Goal: Task Accomplishment & Management: Use online tool/utility

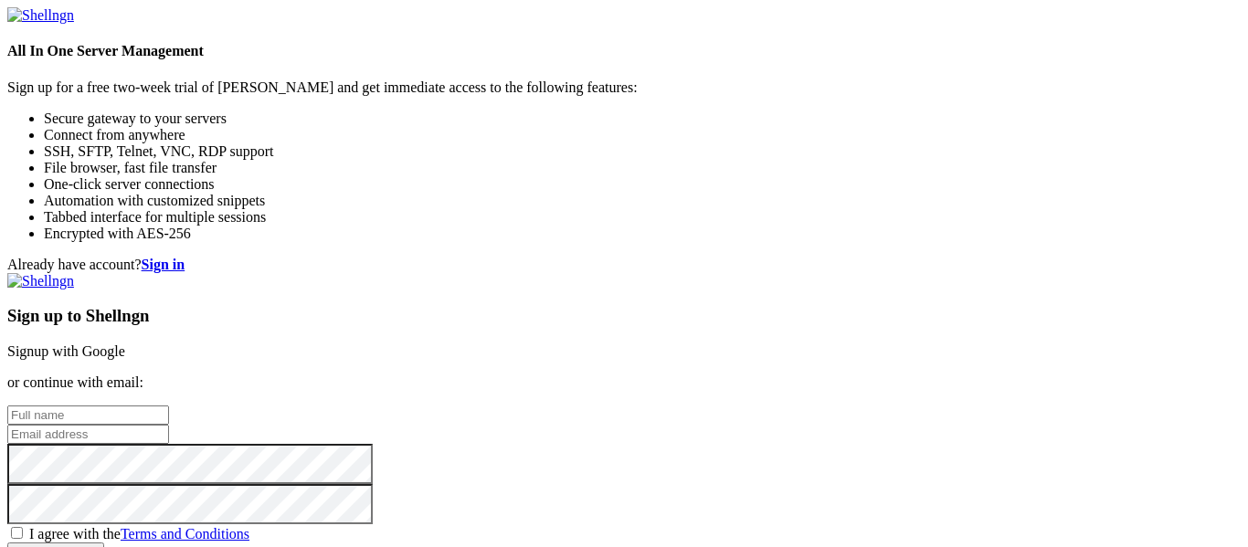
type input "root"
click at [125, 344] on link "Signup with Google" at bounding box center [66, 352] width 118 height 16
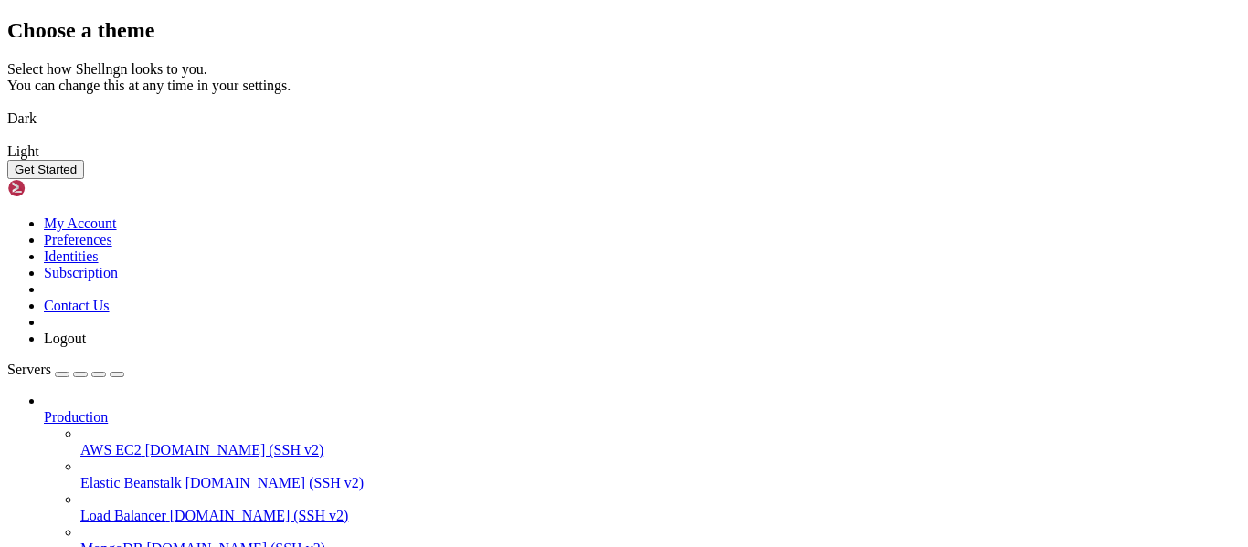
click at [84, 179] on button "Get Started" at bounding box center [45, 169] width 77 height 19
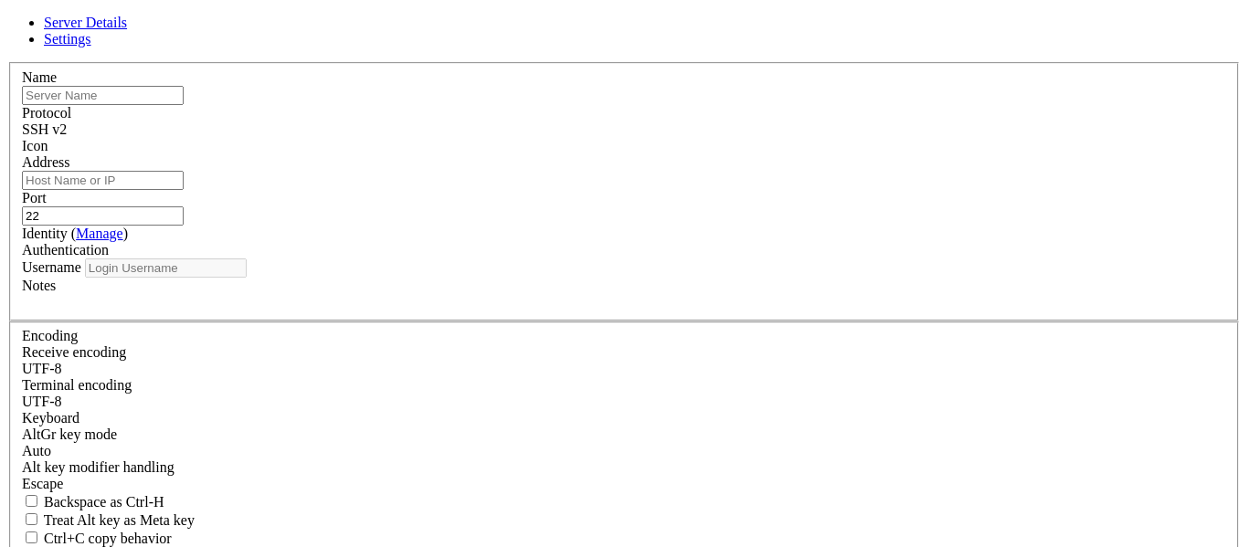
type input "root"
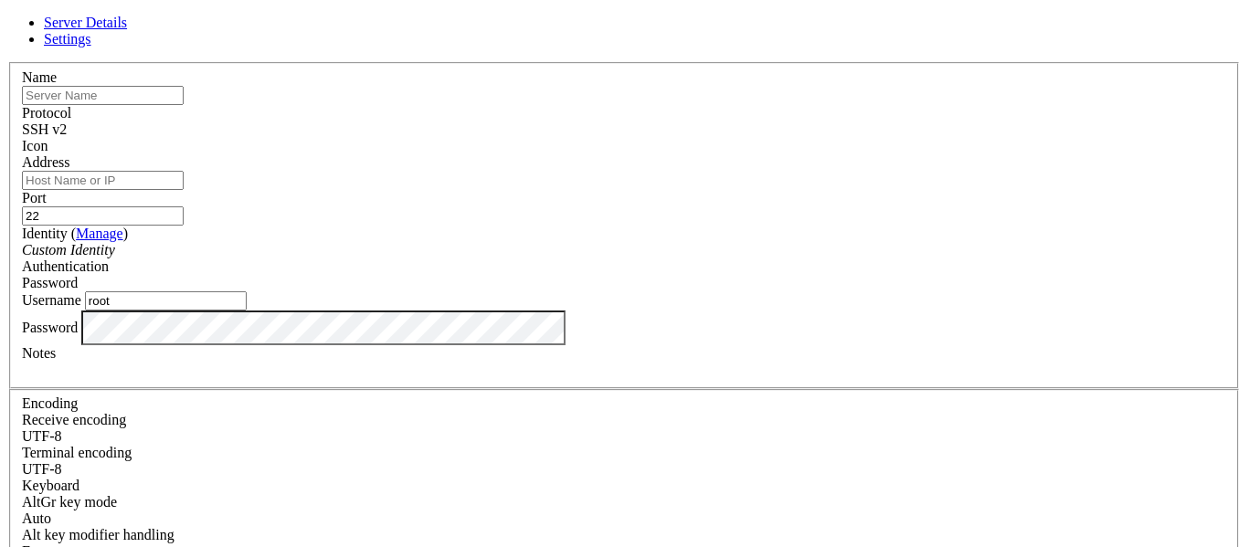
click at [184, 105] on input "text" at bounding box center [103, 95] width 162 height 19
type input "expensive one"
click at [184, 190] on input "Address" at bounding box center [103, 180] width 162 height 19
paste input "[TECHNICAL_ID]"
type input "[TECHNICAL_ID]"
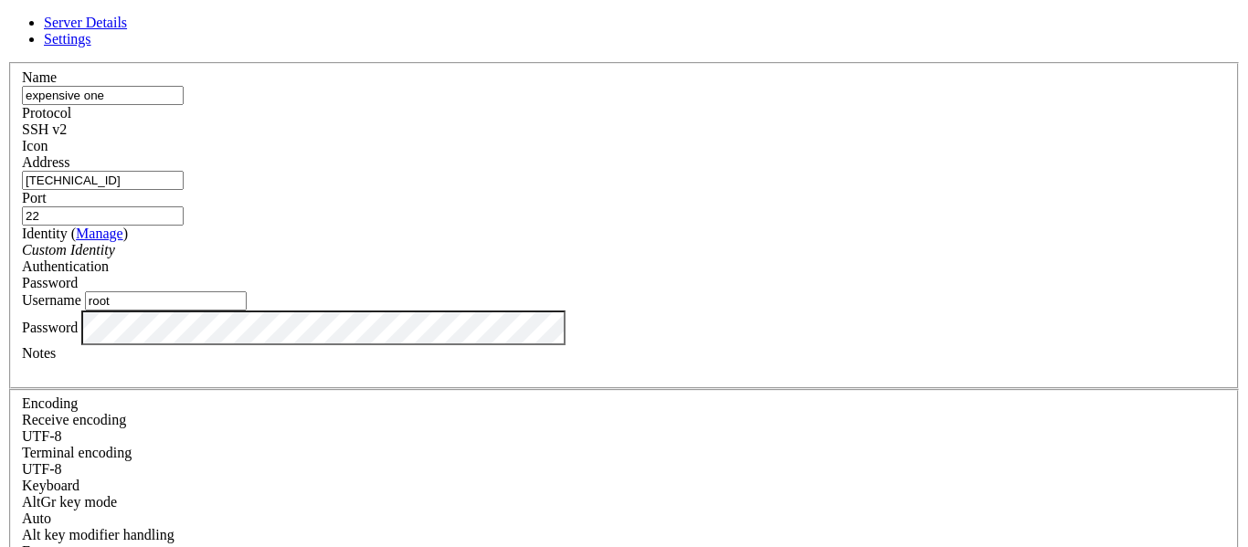
click at [78, 275] on span "Password" at bounding box center [50, 283] width 56 height 16
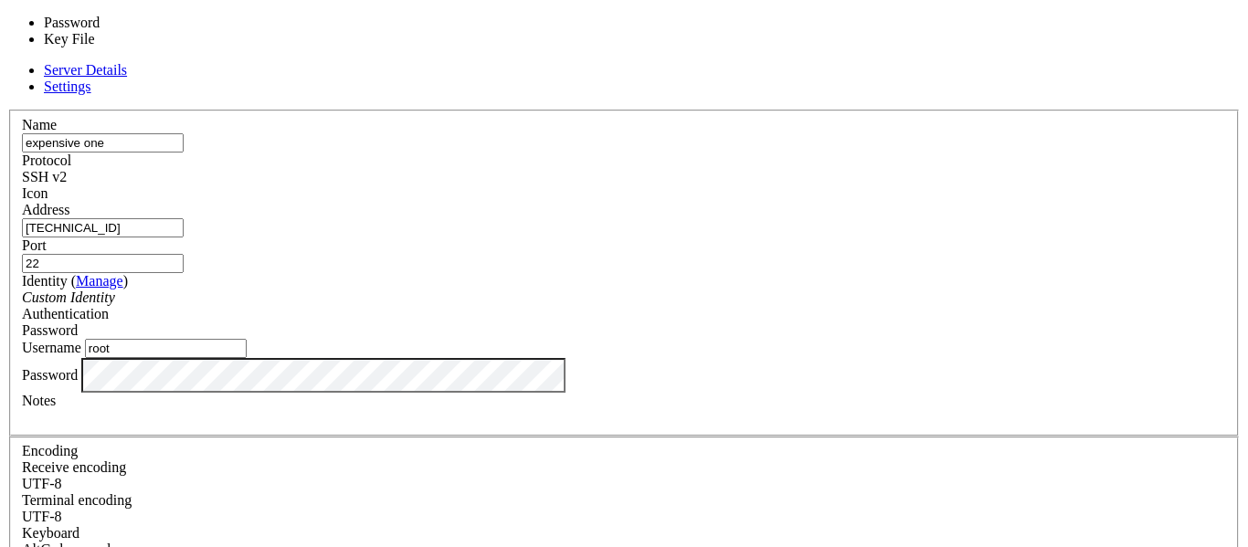
click at [78, 323] on span "Password" at bounding box center [50, 331] width 56 height 16
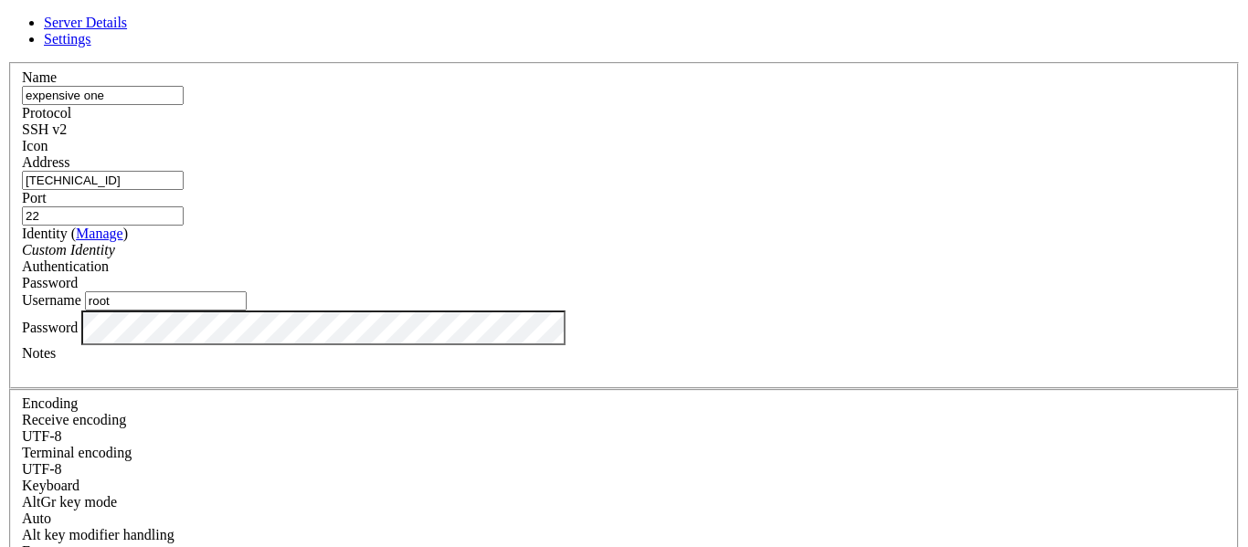
click at [247, 311] on input "root" at bounding box center [166, 300] width 162 height 19
click at [320, 376] on div "Server Details Settings Name expensive one Protocol SSH v2 Icon" at bounding box center [624, 392] width 1234 height 755
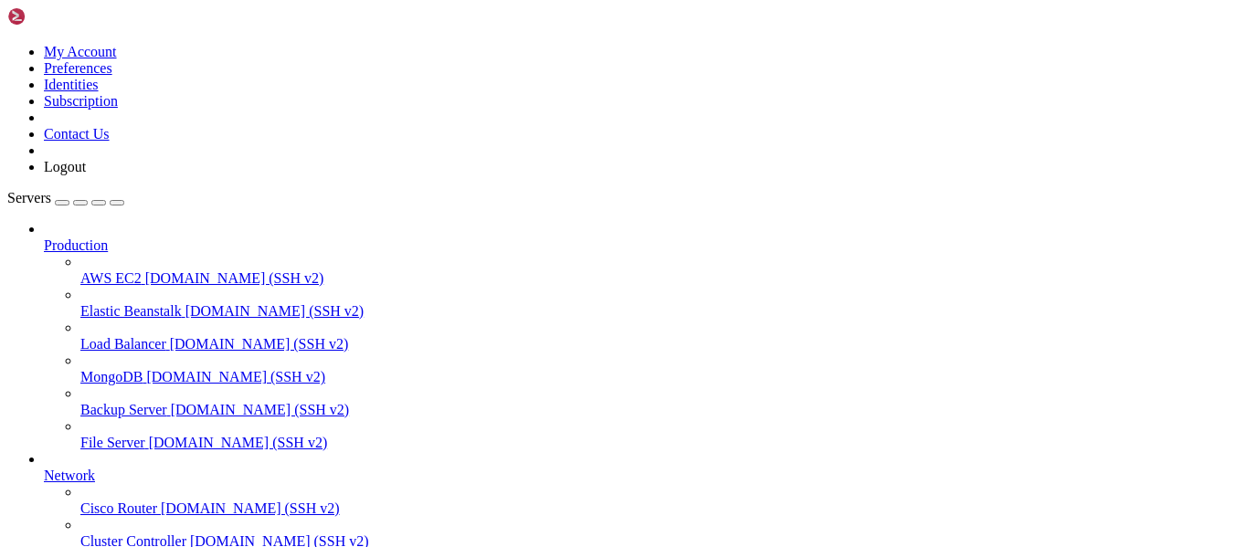
scroll to position [190, 0]
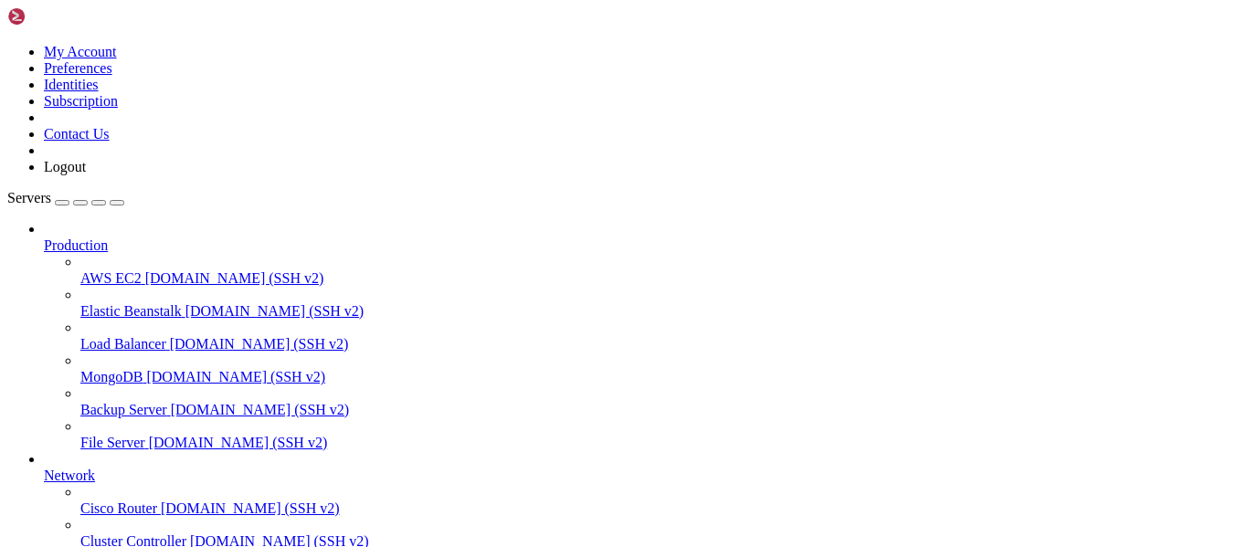
scroll to position [0, 0]
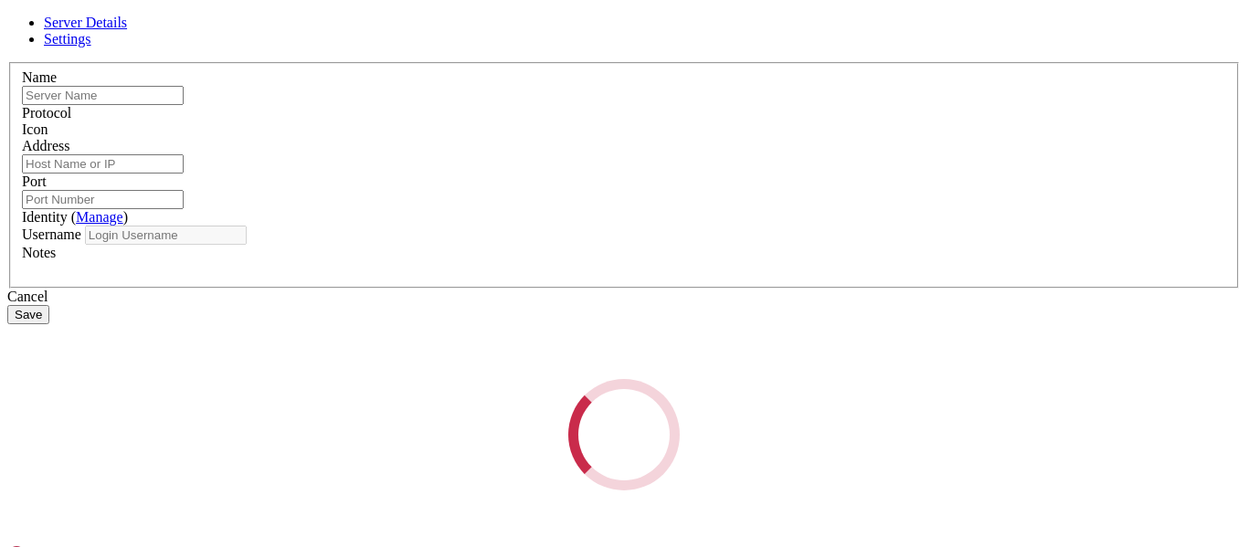
type input "expensive one"
type input "[TECHNICAL_ID]"
type input "22"
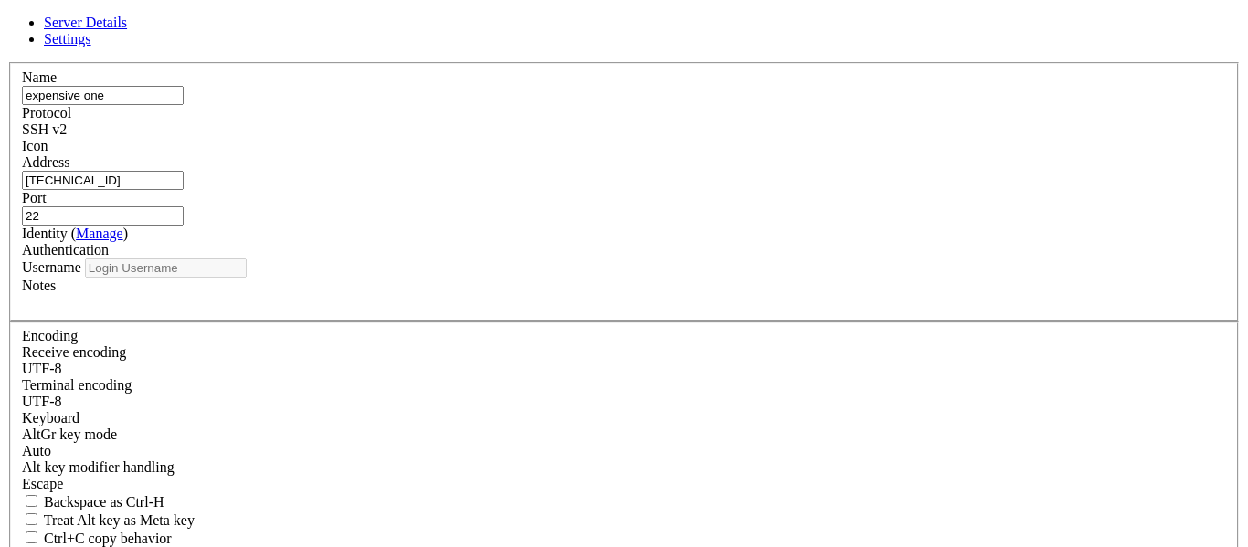
type input "root"
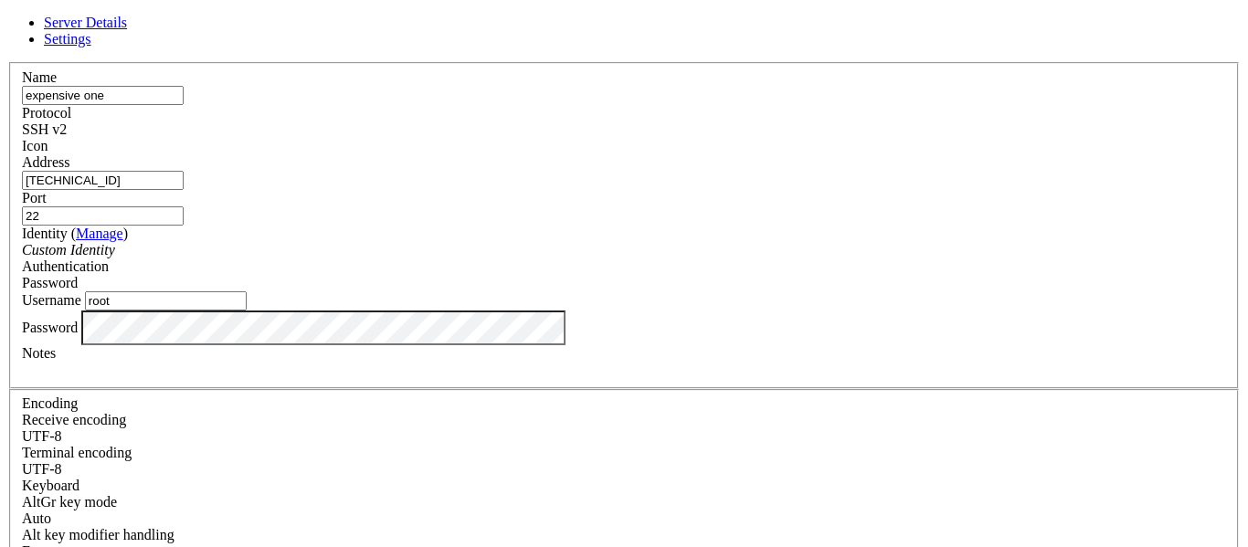
click at [256, 414] on div "Server Details Settings Name expensive one Protocol SSH v2 Icon" at bounding box center [624, 392] width 1234 height 755
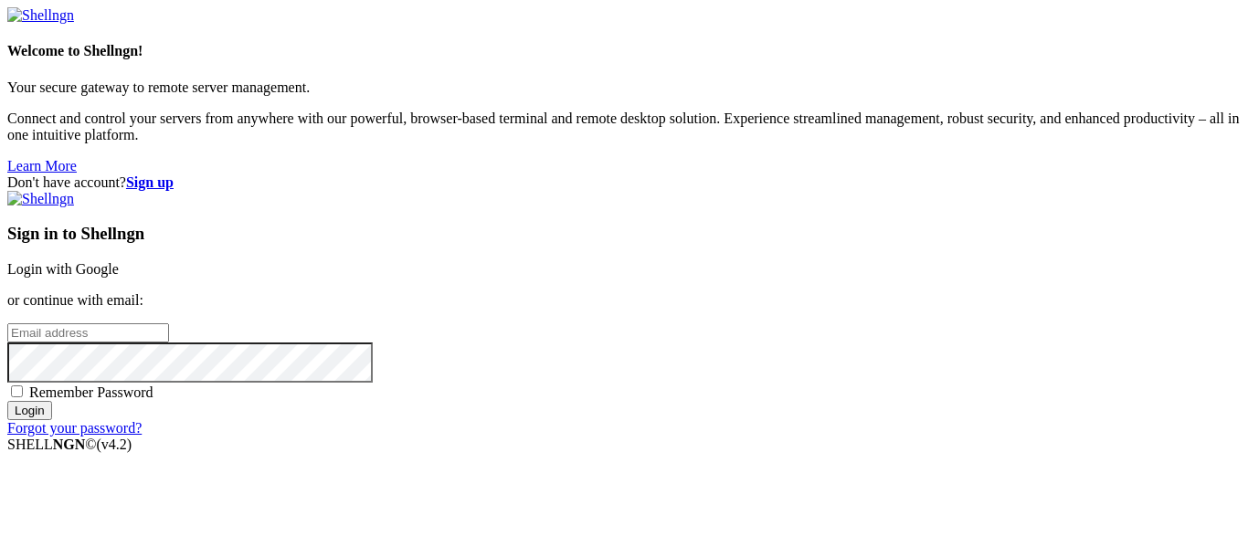
type input "root"
click at [119, 261] on link "Login with Google" at bounding box center [62, 269] width 111 height 16
click at [563, 189] on div "Don't have account? Sign up Sign in to Shellngn Login with Google or continue w…" at bounding box center [624, 314] width 1234 height 279
type input "root"
click at [119, 261] on link "Login with Google" at bounding box center [62, 269] width 111 height 16
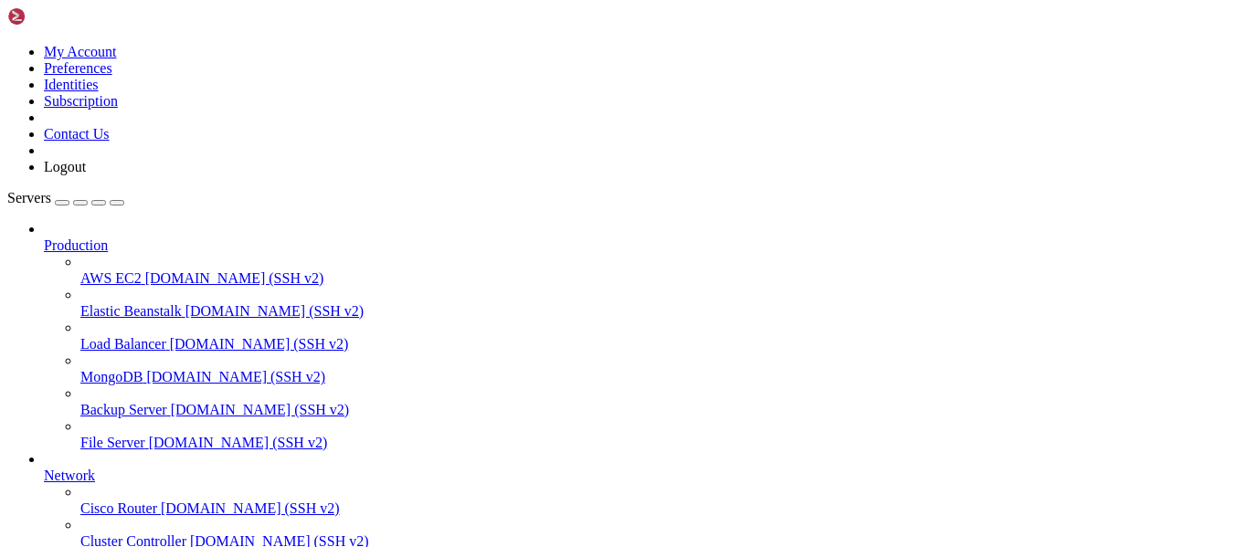
scroll to position [190, 0]
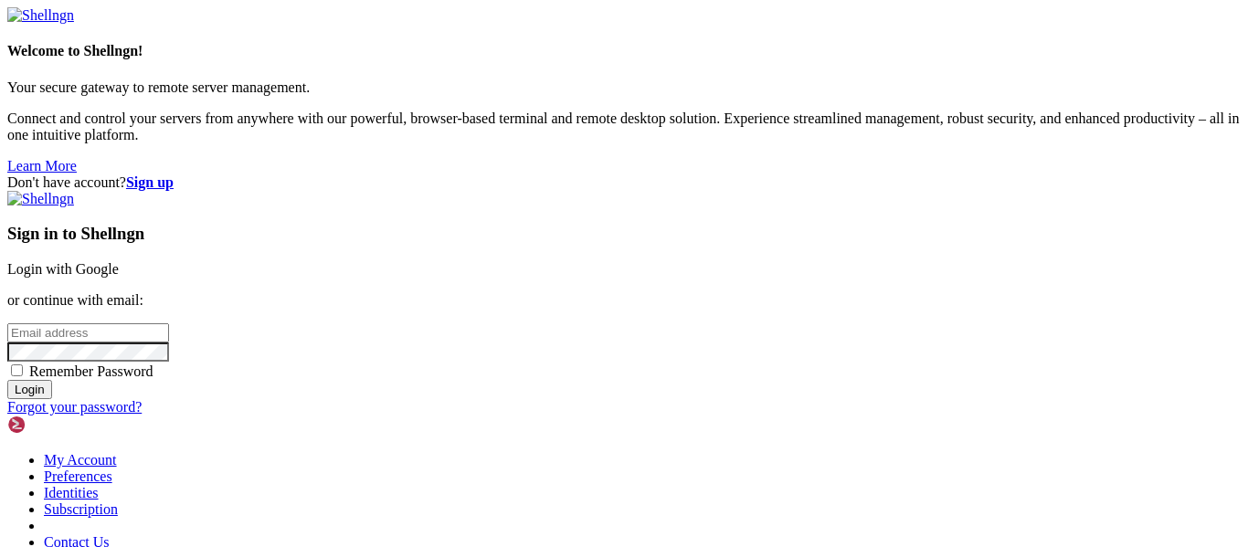
type input "root"
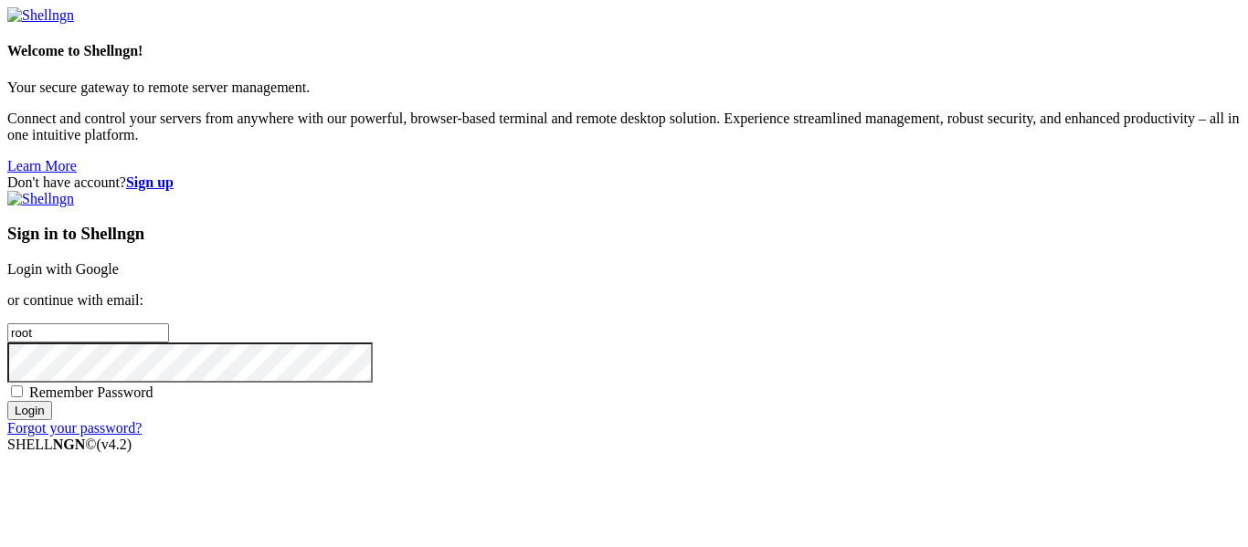
click at [119, 261] on link "Login with Google" at bounding box center [62, 269] width 111 height 16
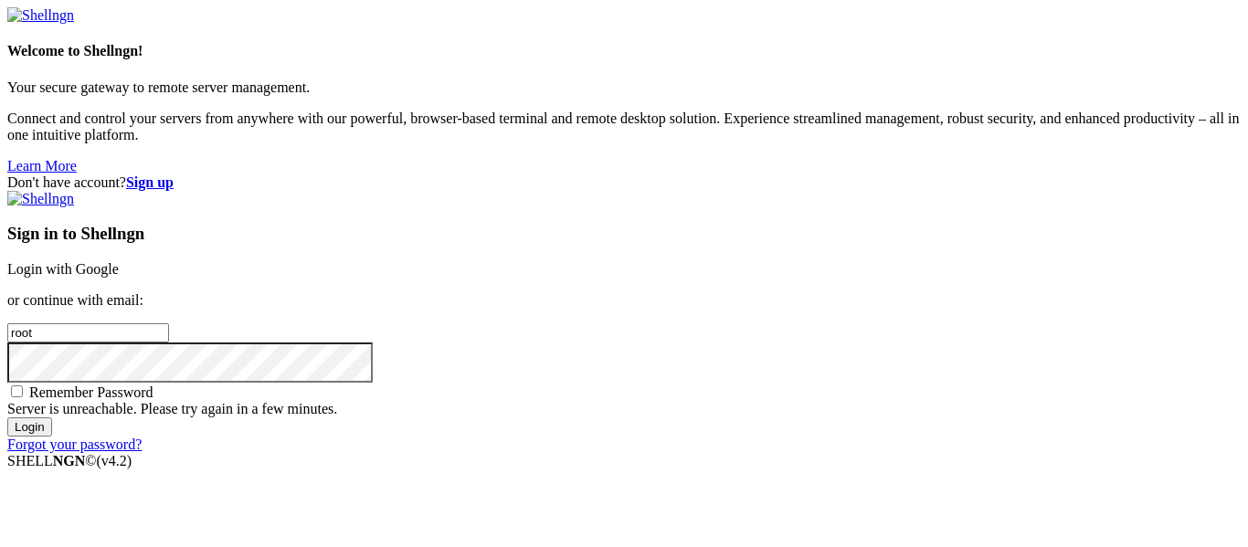
click at [119, 261] on link "Login with Google" at bounding box center [62, 269] width 111 height 16
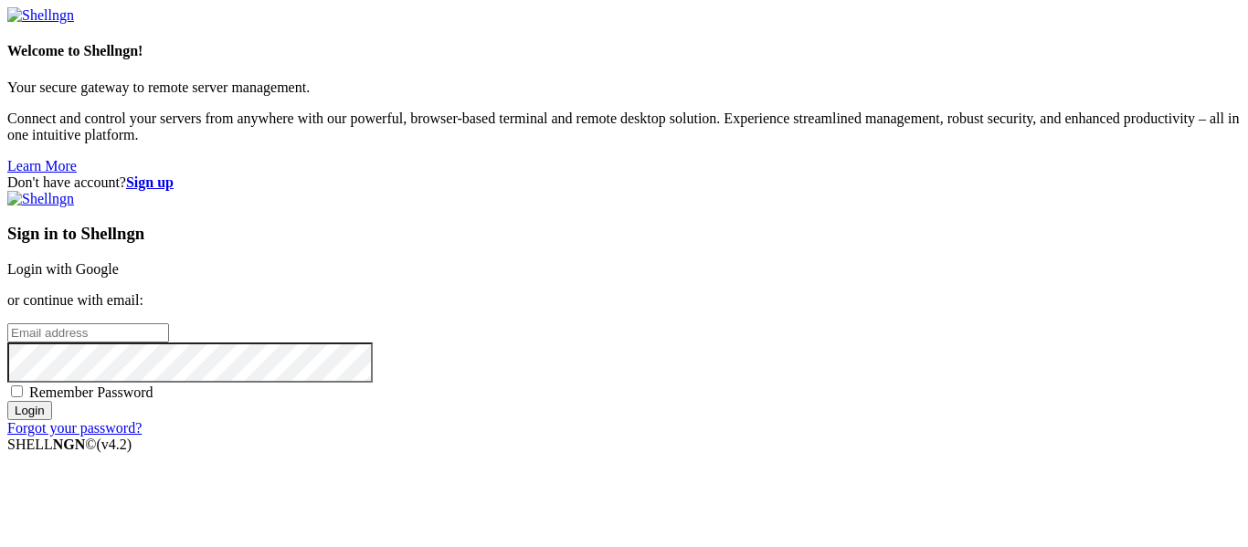
type input "root"
click at [119, 261] on link "Login with Google" at bounding box center [62, 269] width 111 height 16
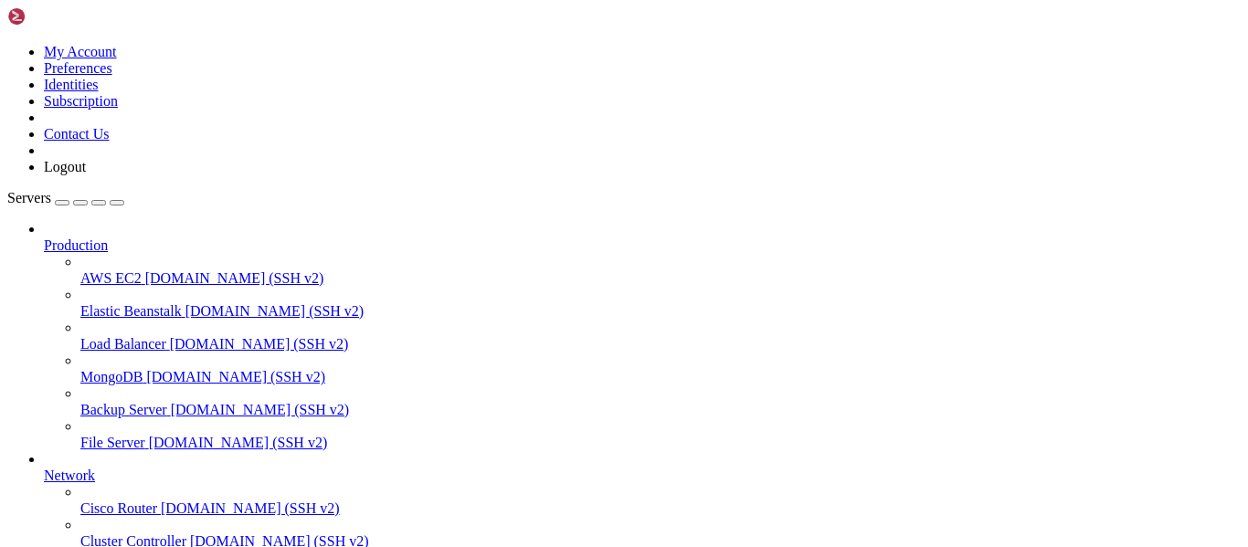
scroll to position [51581, 0]
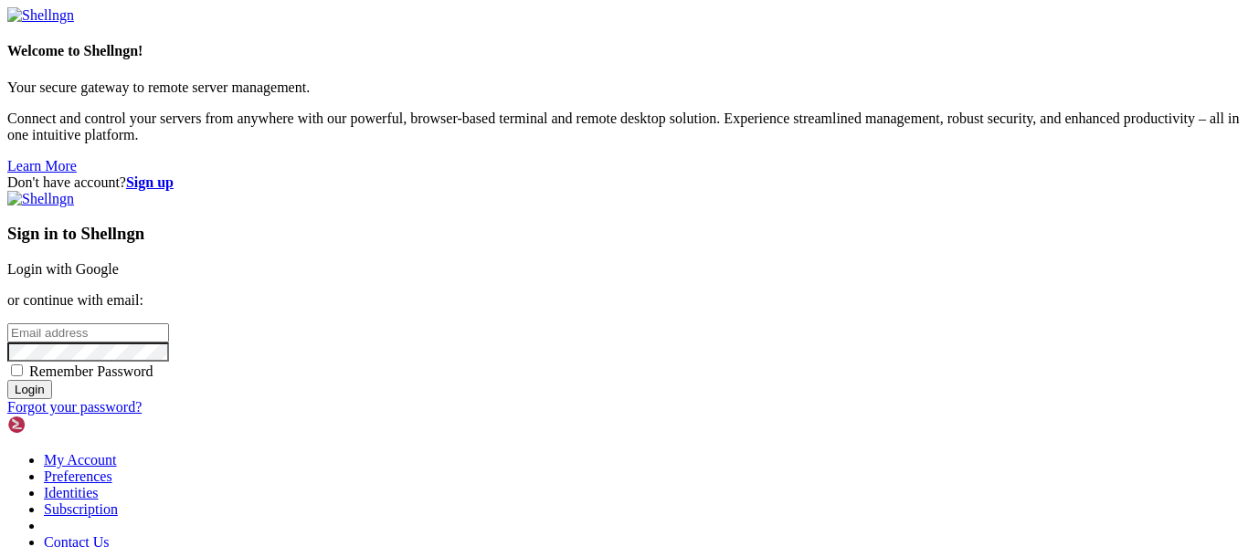
type input "root"
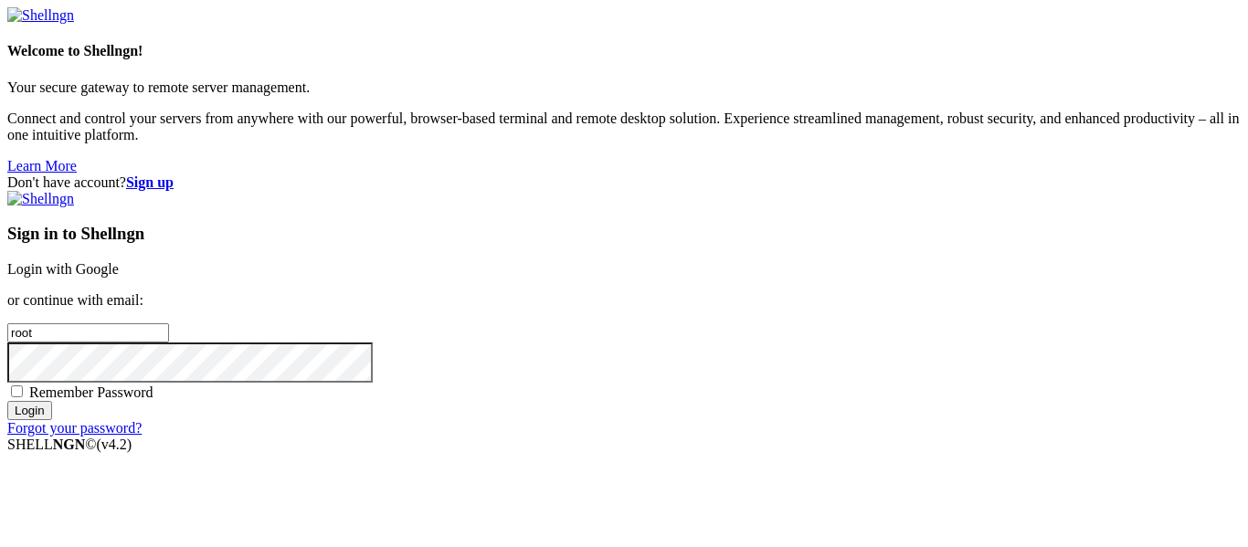
click at [119, 261] on link "Login with Google" at bounding box center [62, 269] width 111 height 16
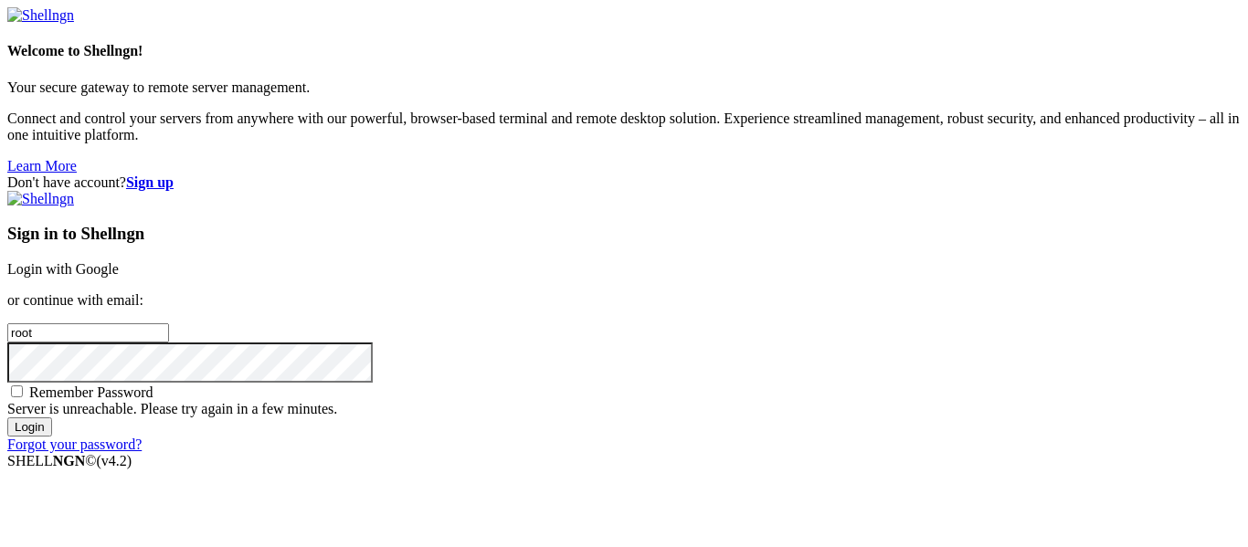
click at [119, 261] on link "Login with Google" at bounding box center [62, 269] width 111 height 16
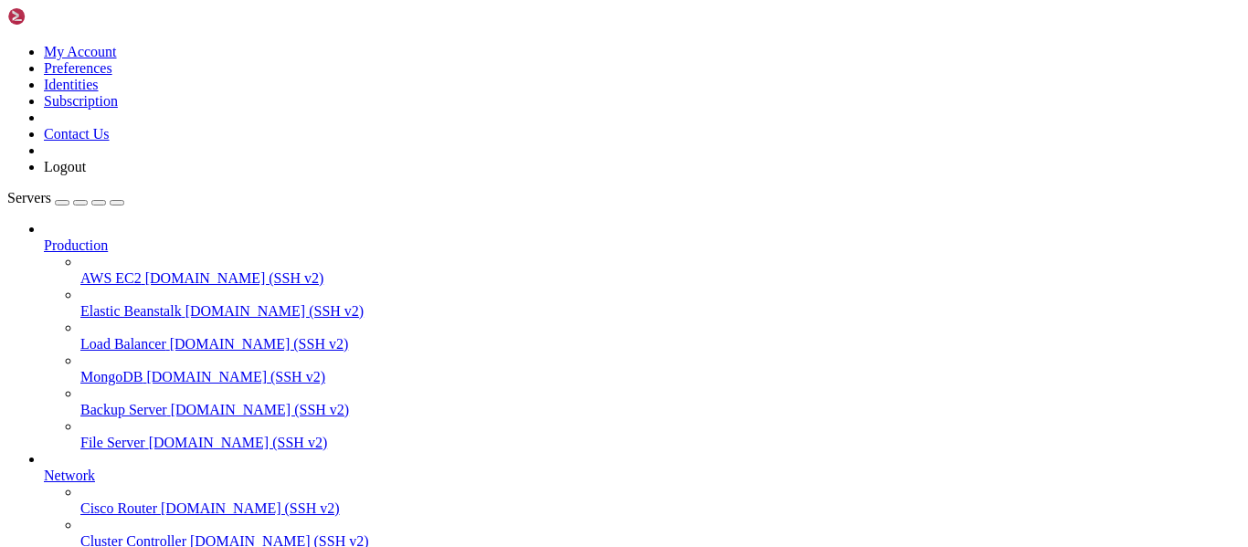
scroll to position [51992, 0]
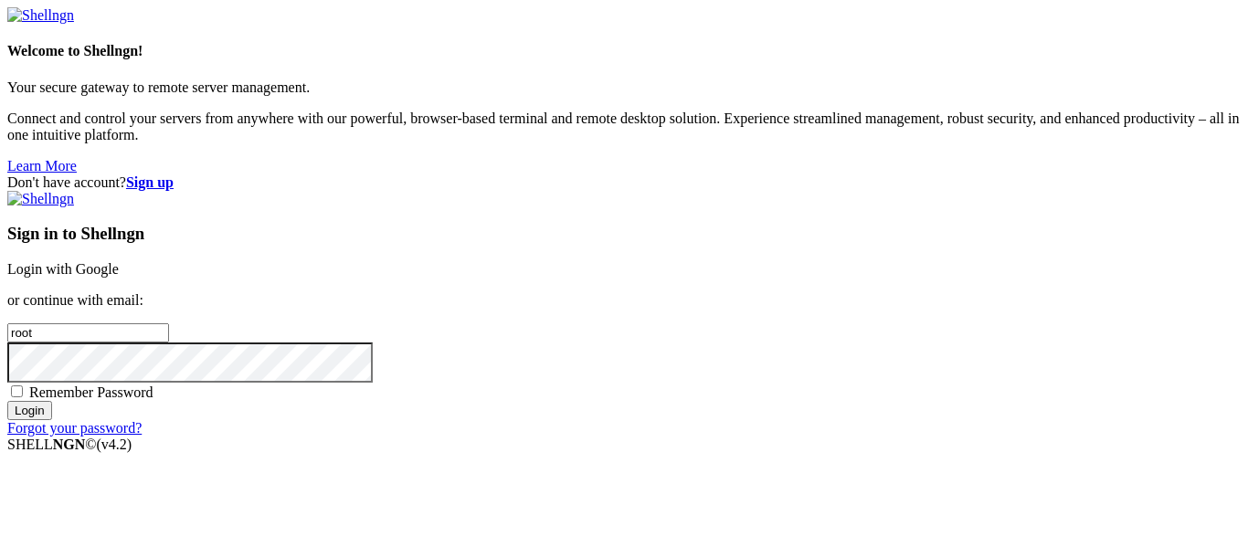
click at [119, 261] on link "Login with Google" at bounding box center [62, 269] width 111 height 16
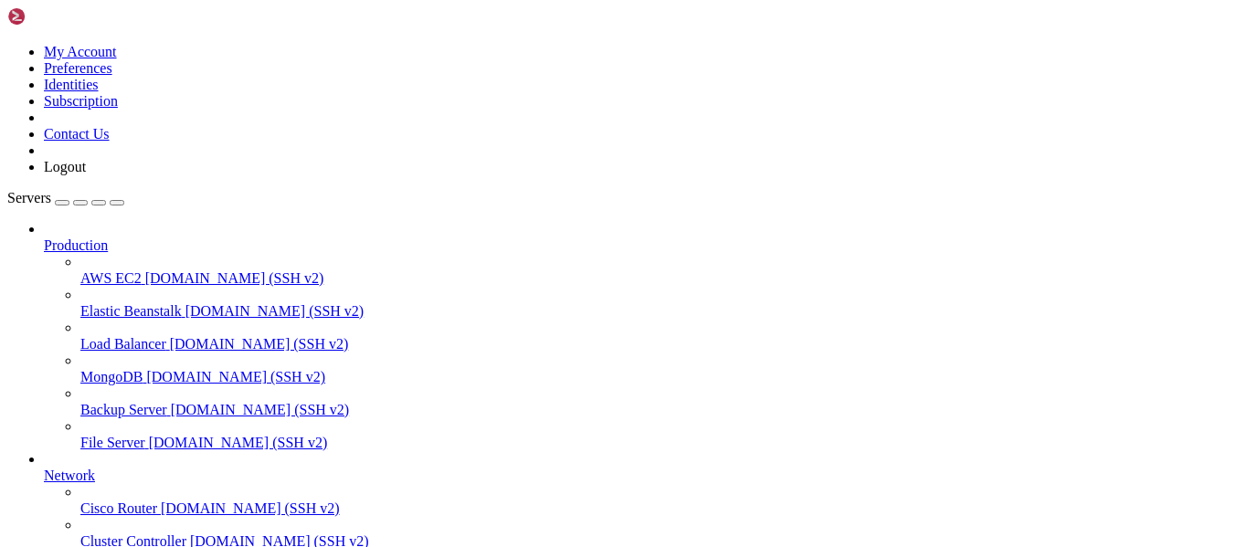
scroll to position [53390, 0]
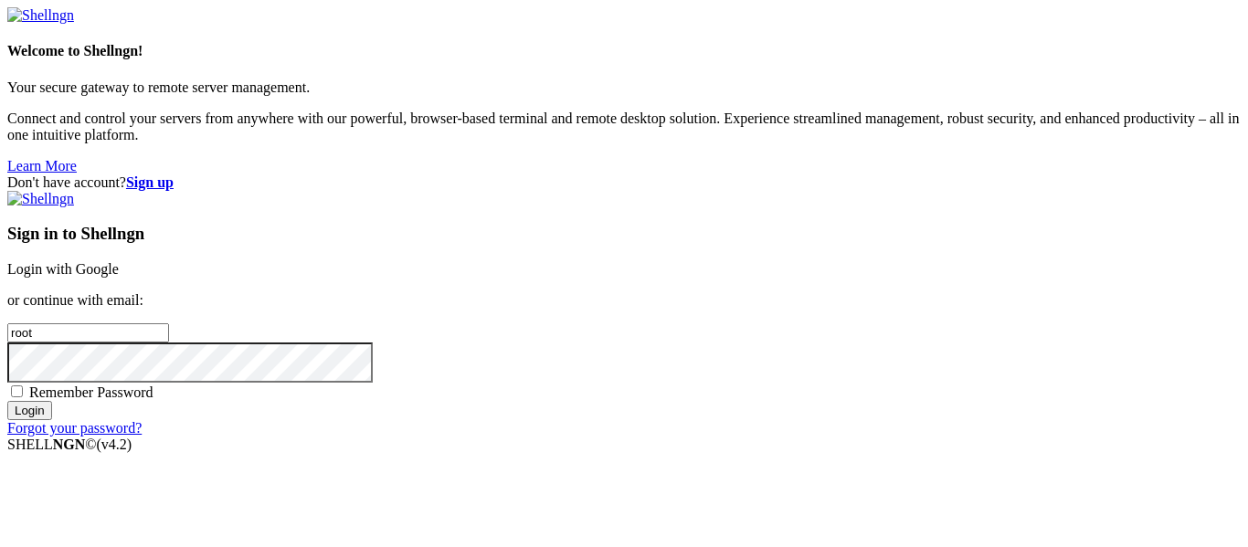
click at [119, 261] on link "Login with Google" at bounding box center [62, 269] width 111 height 16
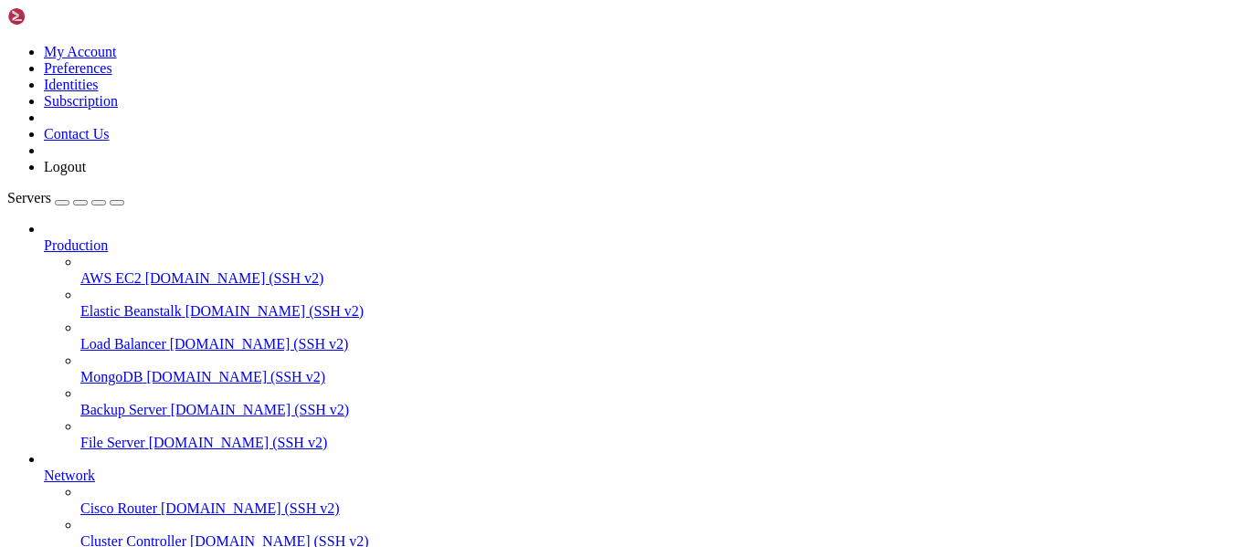
scroll to position [54936, 0]
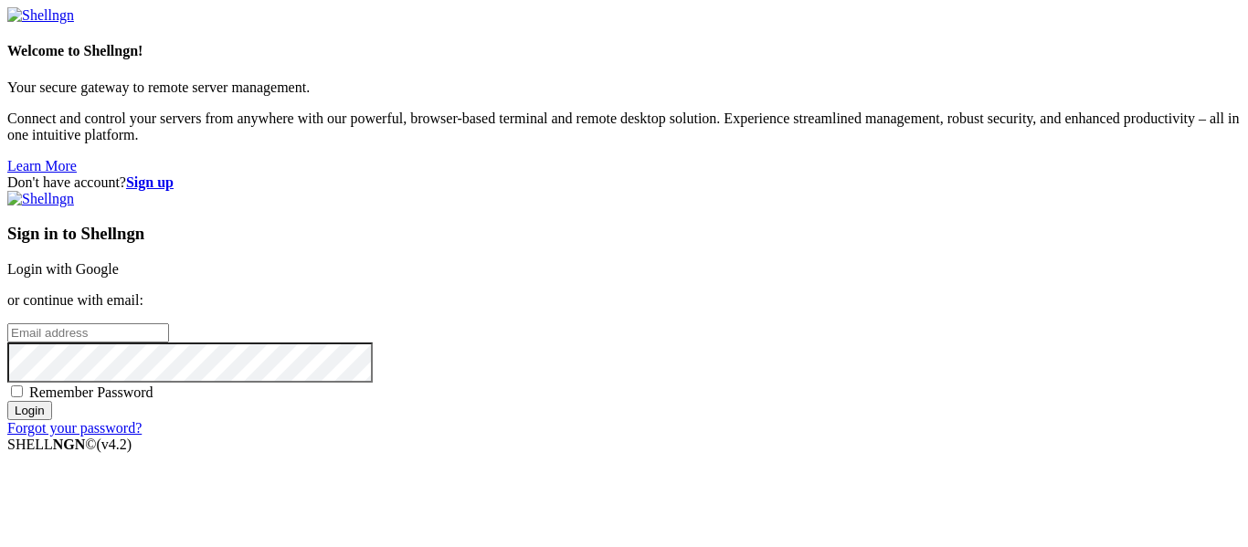
type input "root"
click at [119, 261] on link "Login with Google" at bounding box center [62, 269] width 111 height 16
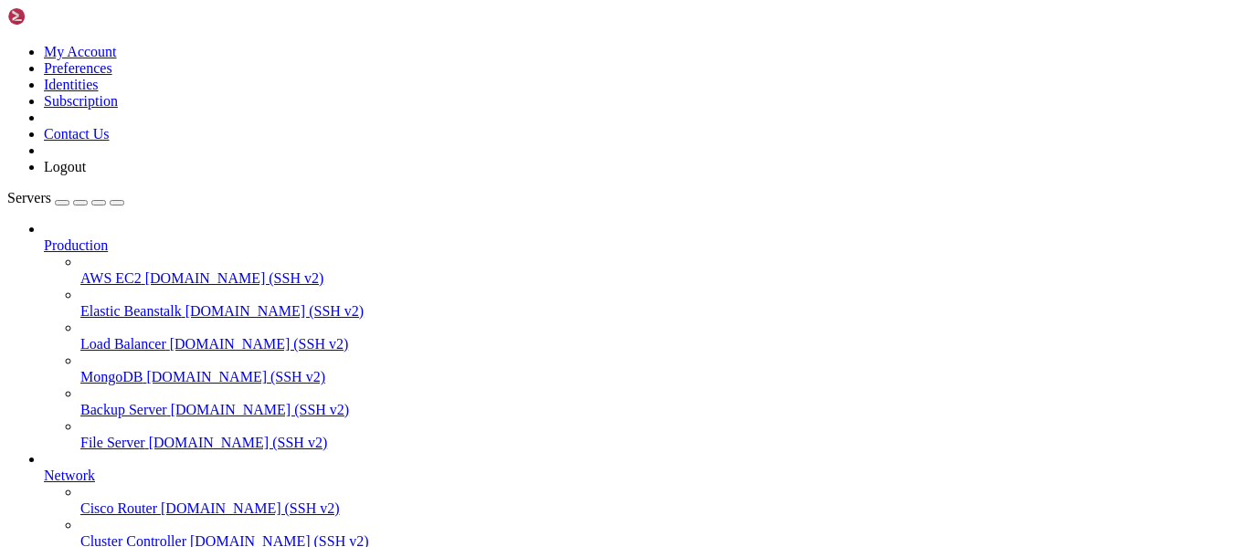
scroll to position [190, 0]
